Goal: Task Accomplishment & Management: Use online tool/utility

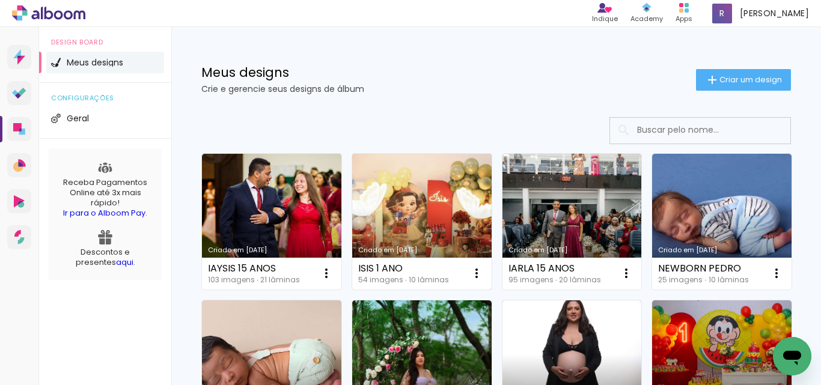
click at [397, 198] on link "Criado em [DATE]" at bounding box center [421, 222] width 139 height 136
click at [0, 0] on neon-animated-pages "Confirmar Cancelar" at bounding box center [0, 0] width 0 height 0
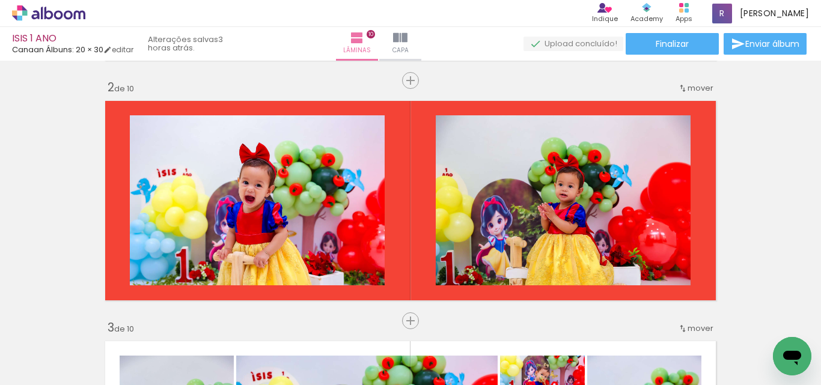
scroll to position [0, 2916]
click at [711, 348] on div at bounding box center [705, 345] width 40 height 60
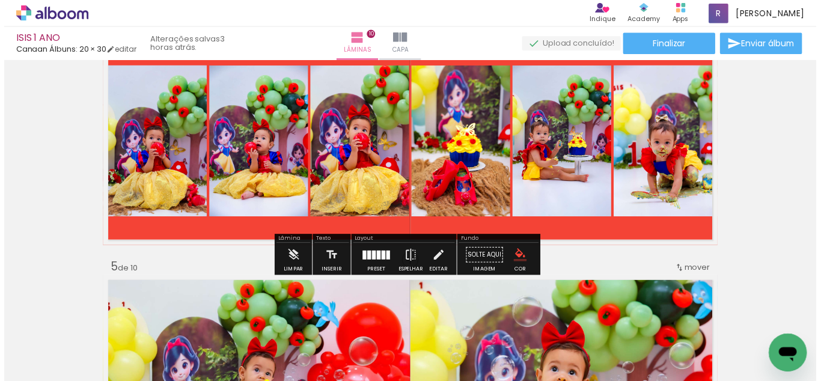
scroll to position [781, 0]
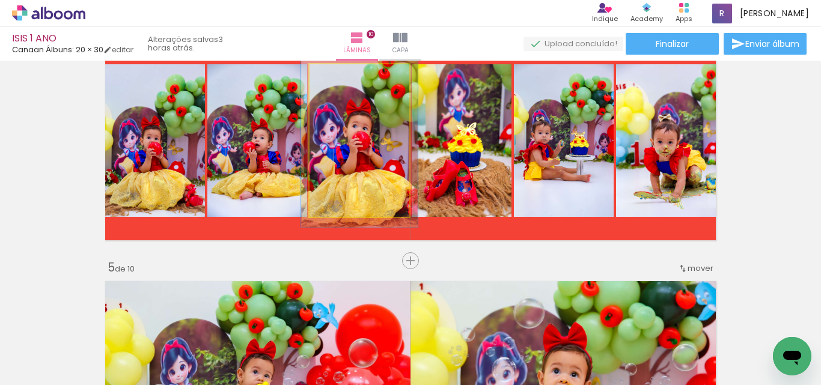
drag, startPoint x: 334, startPoint y: 76, endPoint x: 358, endPoint y: 112, distance: 43.0
type paper-slider "116"
click at [341, 76] on div at bounding box center [343, 77] width 11 height 11
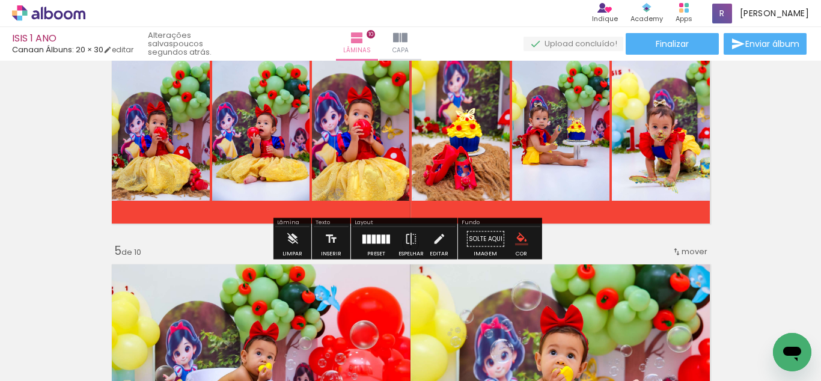
scroll to position [769, 0]
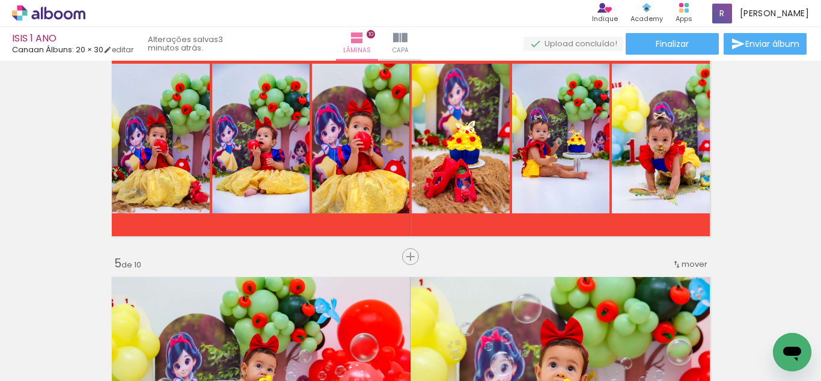
scroll to position [0, 2916]
click at [798, 349] on icon "Abrir janela de mensagens" at bounding box center [792, 354] width 18 height 14
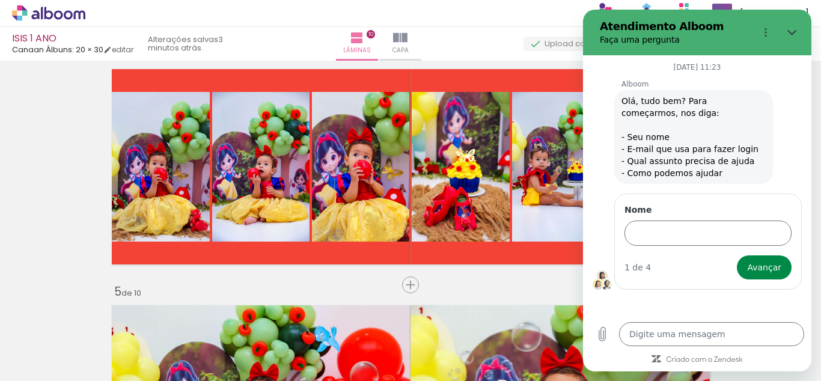
scroll to position [709, 0]
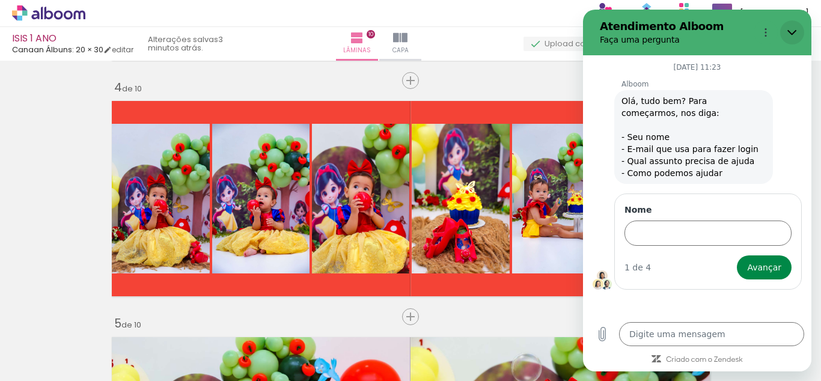
drag, startPoint x: 1378, startPoint y: 43, endPoint x: 795, endPoint y: 33, distance: 583.1
click at [795, 33] on icon "Fechar" at bounding box center [792, 33] width 10 height 10
type textarea "x"
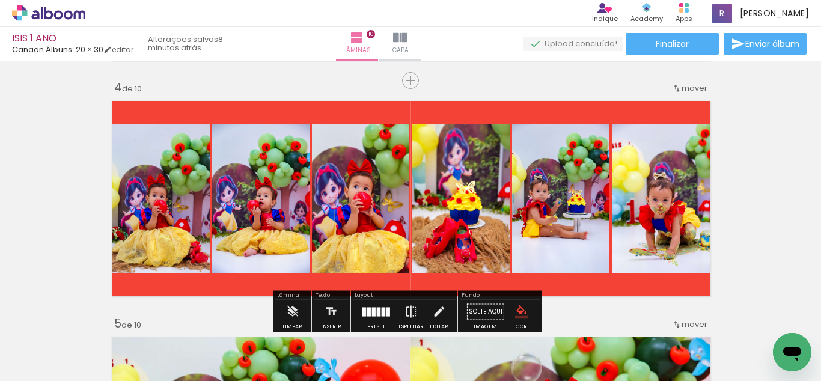
scroll to position [0, 2916]
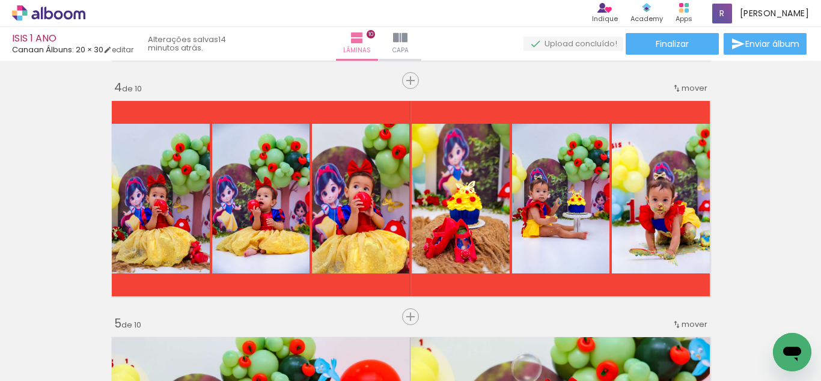
scroll to position [0, 2916]
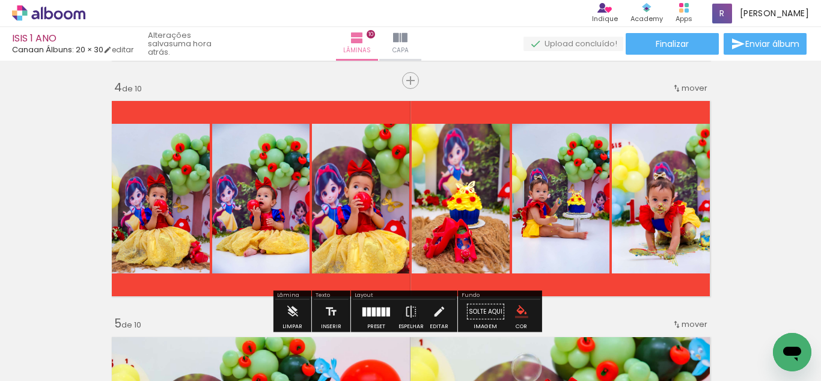
scroll to position [0, 2916]
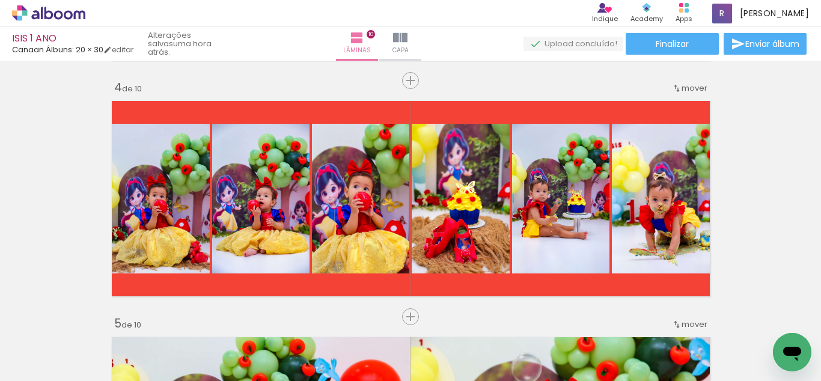
scroll to position [0, 2916]
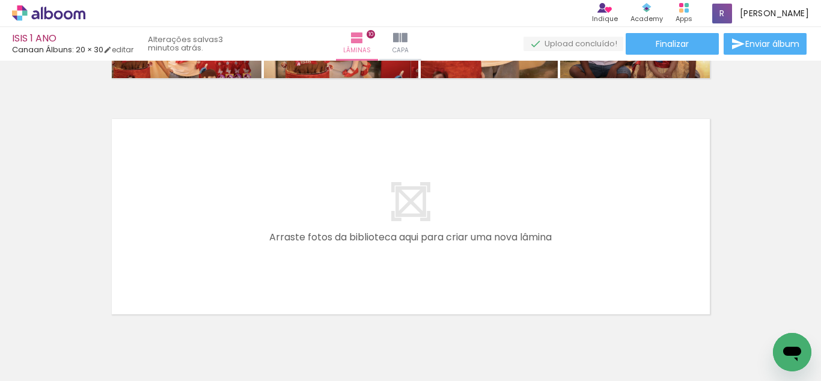
scroll to position [0, 2916]
